Goal: Information Seeking & Learning: Learn about a topic

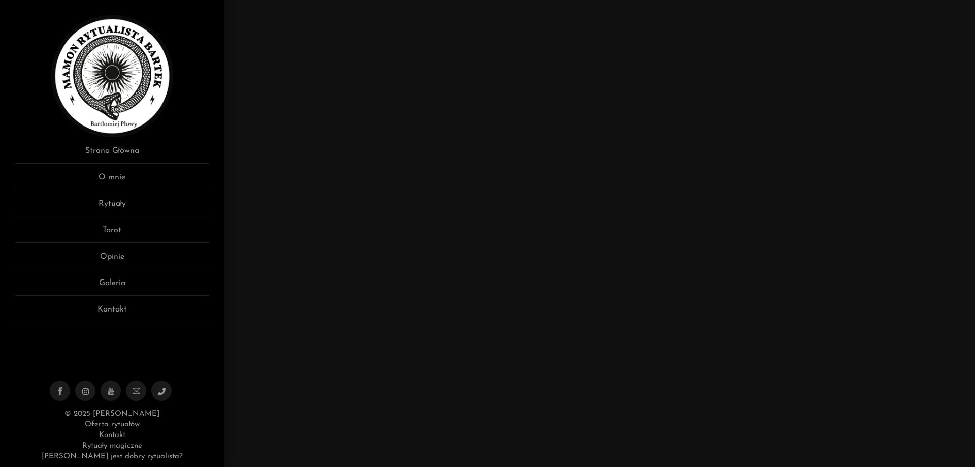
click at [128, 456] on link "[PERSON_NAME] jest dobry rytualista?" at bounding box center [112, 457] width 141 height 8
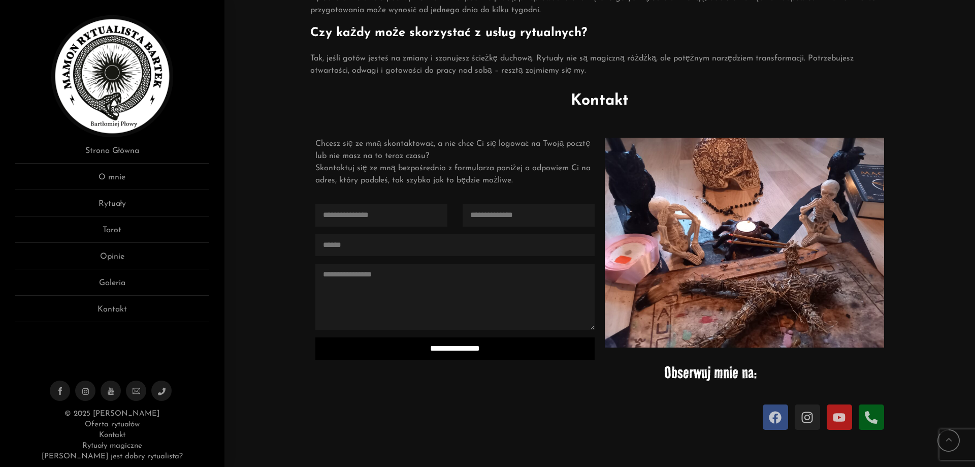
scroll to position [1117, 0]
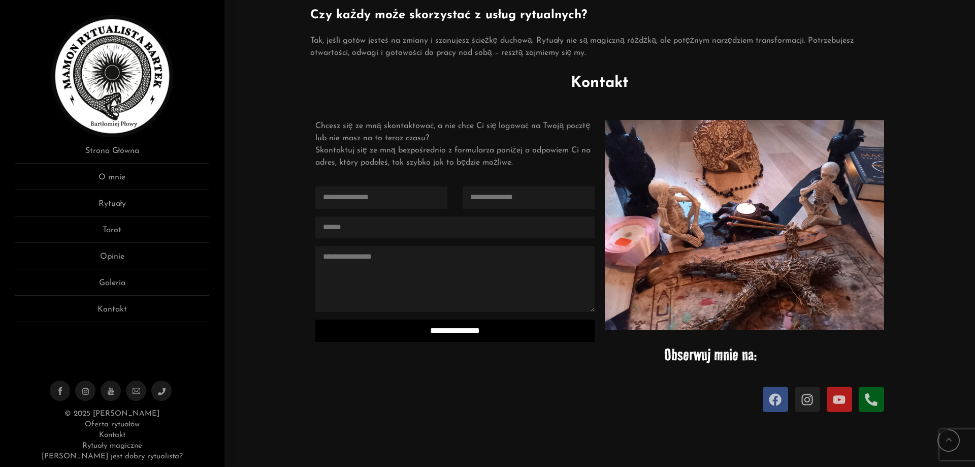
click at [105, 445] on link "Rytuały magiczne" at bounding box center [112, 446] width 60 height 8
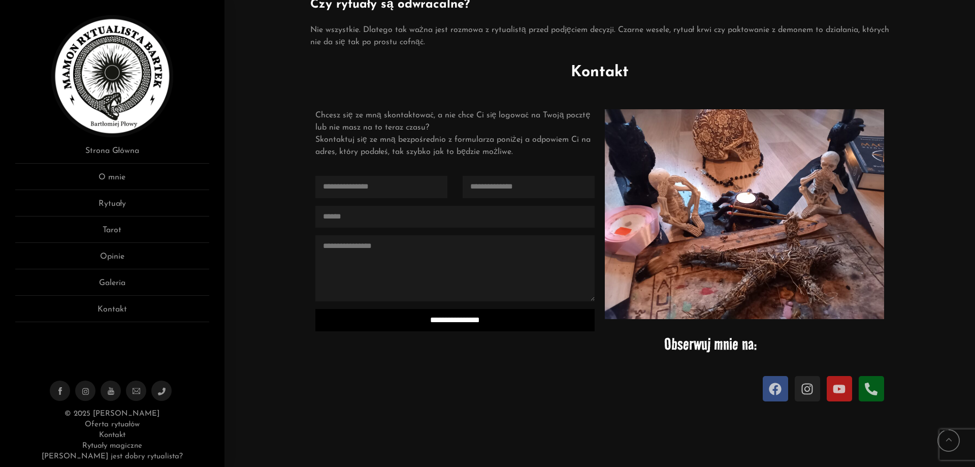
scroll to position [1067, 0]
